Goal: Use online tool/utility: Use online tool/utility

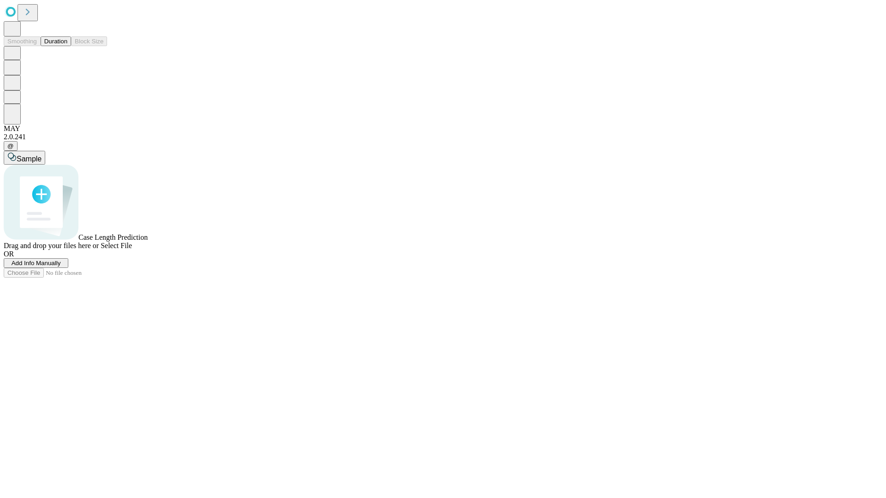
click at [132, 250] on span "Select File" at bounding box center [116, 246] width 31 height 8
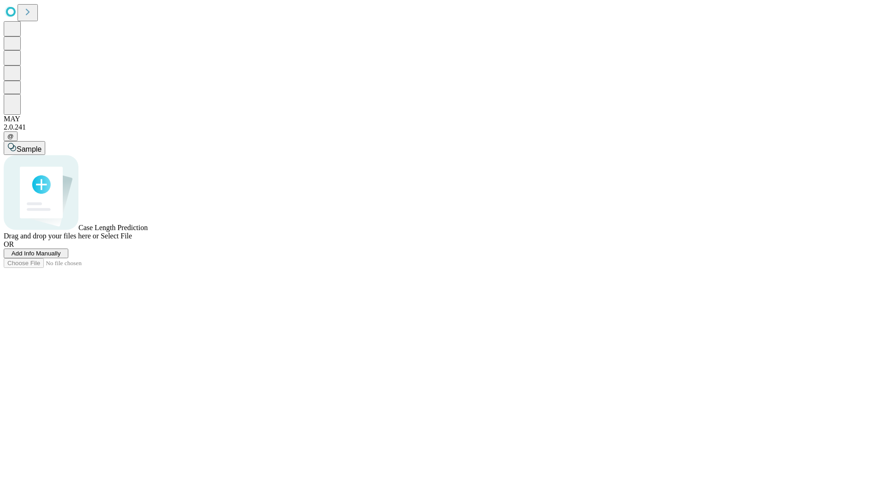
click at [132, 240] on span "Select File" at bounding box center [116, 236] width 31 height 8
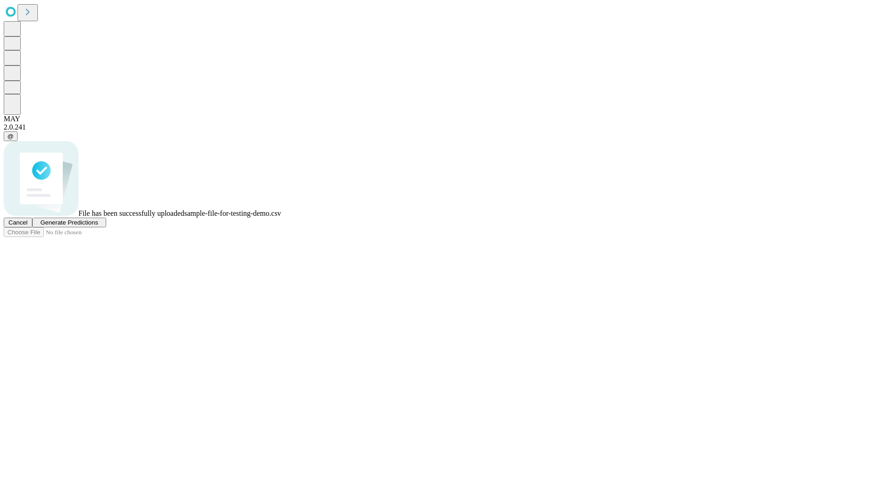
click at [98, 226] on span "Generate Predictions" at bounding box center [69, 222] width 58 height 7
